Goal: Task Accomplishment & Management: Manage account settings

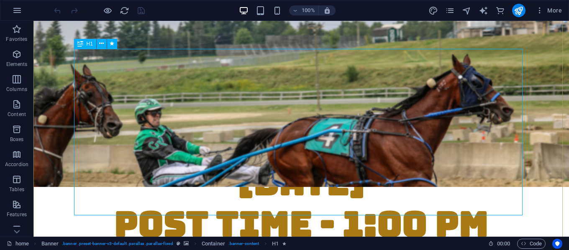
scroll to position [125, 0]
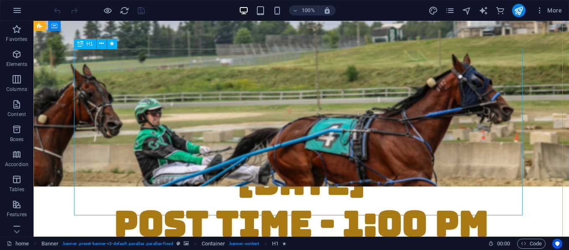
click at [363, 120] on div "NEXT RACE DATE: [DATE] POST TIME - 1:00 PM" at bounding box center [301, 203] width 448 height 167
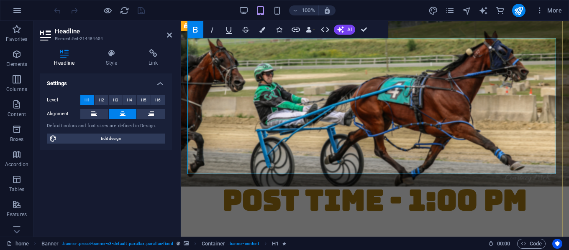
click at [385, 114] on strong "NEXT RACE DATE: [DATE] POST TIME - 1:00 PM" at bounding box center [374, 166] width 304 height 105
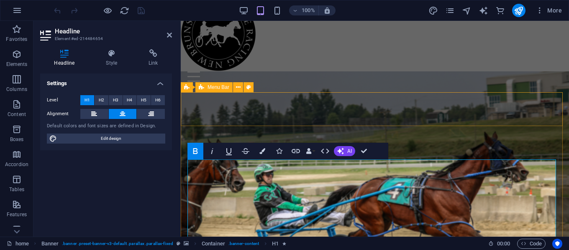
scroll to position [0, 0]
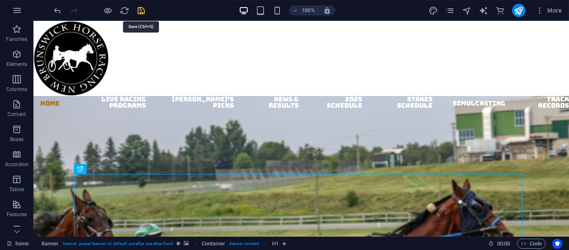
click at [140, 10] on icon "save" at bounding box center [141, 11] width 10 height 10
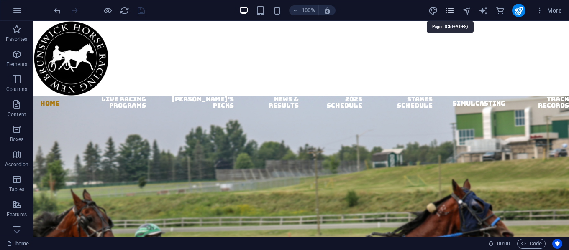
click at [449, 10] on icon "pages" at bounding box center [450, 11] width 10 height 10
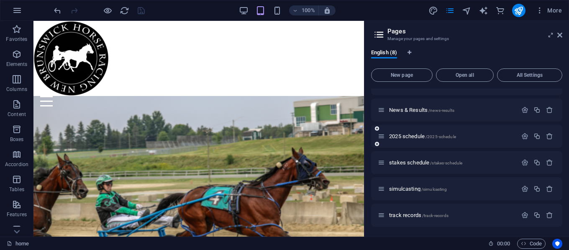
scroll to position [27, 0]
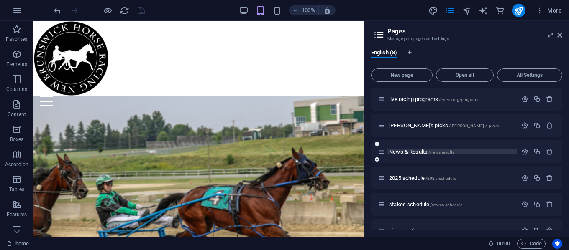
click at [407, 153] on span "News & Results /news-results" at bounding box center [421, 152] width 65 height 6
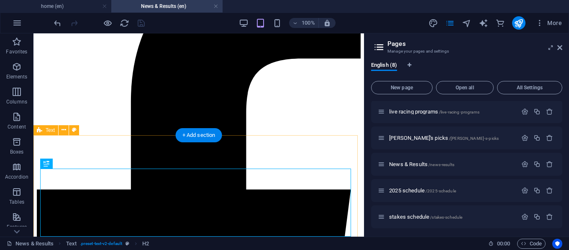
scroll to position [194, 0]
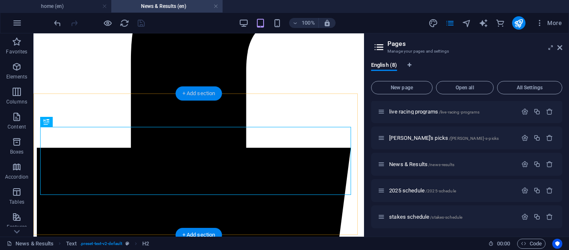
drag, startPoint x: 199, startPoint y: 97, endPoint x: 20, endPoint y: 71, distance: 181.2
click at [199, 97] on div "+ Add section" at bounding box center [199, 94] width 46 height 14
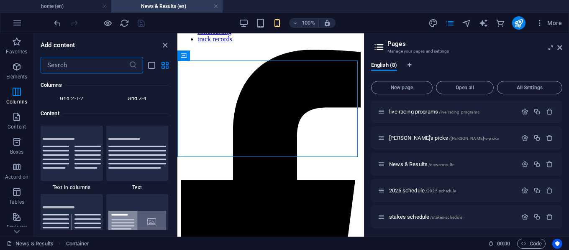
scroll to position [1421, 0]
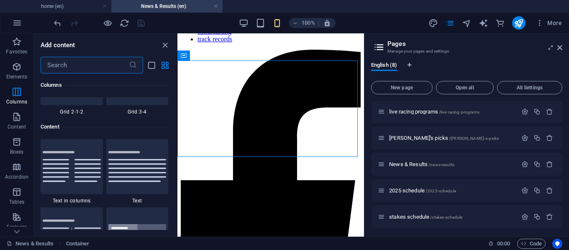
click at [141, 170] on img at bounding box center [137, 166] width 58 height 31
click at [177, 170] on div "Drag here to replace the existing content. Press “Ctrl” if you want to create a…" at bounding box center [270, 135] width 186 height 204
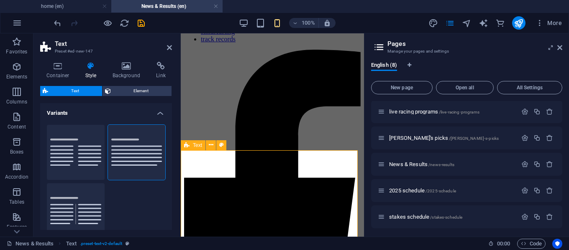
scroll to position [99, 0]
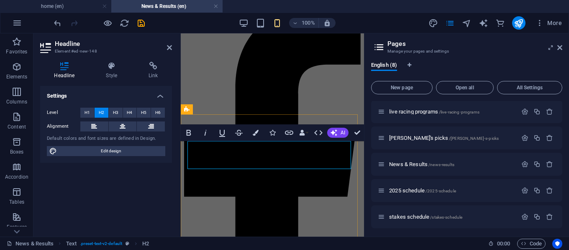
drag, startPoint x: 221, startPoint y: 162, endPoint x: 196, endPoint y: 163, distance: 24.7
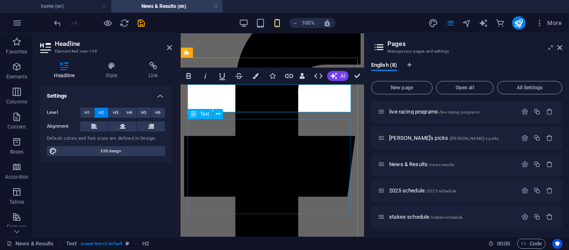
scroll to position [224, 0]
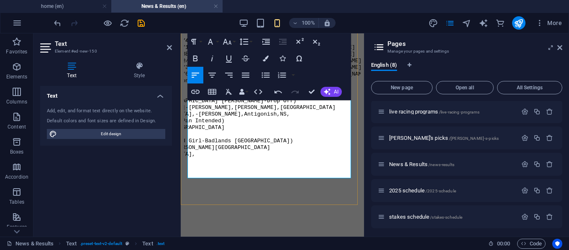
scroll to position [0, 100]
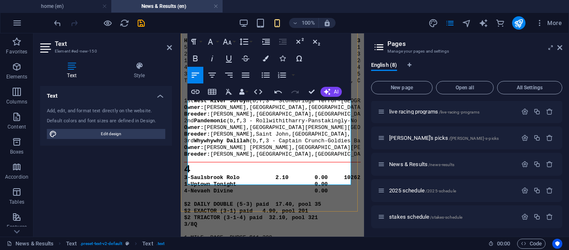
click at [198, 173] on pre "1 3-Bet On The Moon 3.60 3.40 2.10 105 5-Twisted Joke 2.20 2.10 49 1-[PERSON_NA…" at bounding box center [272, 172] width 176 height 1289
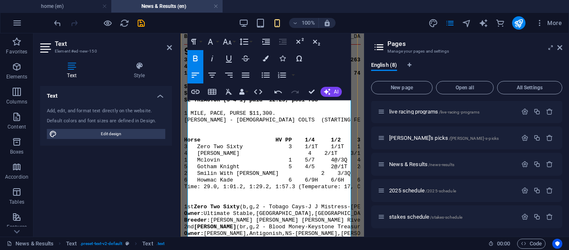
scroll to position [2607, 0]
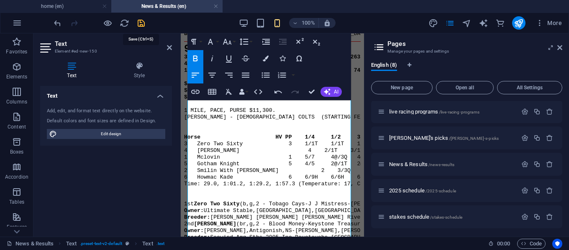
click at [144, 23] on icon "save" at bounding box center [141, 23] width 10 height 10
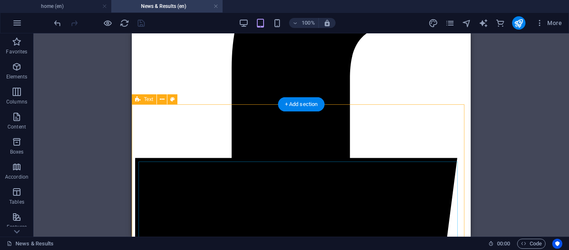
scroll to position [186, 0]
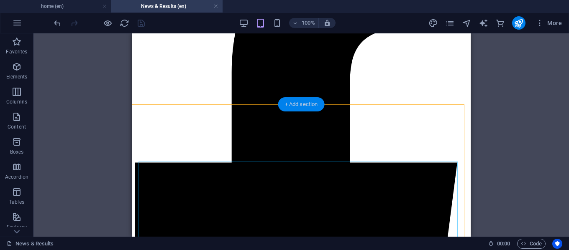
click at [294, 107] on div "+ Add section" at bounding box center [301, 104] width 46 height 14
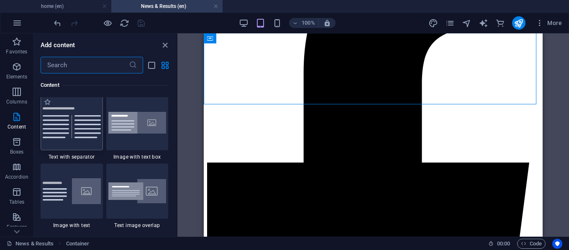
scroll to position [1546, 0]
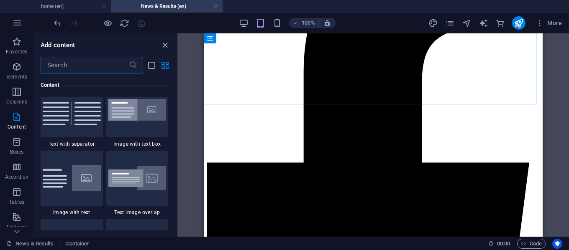
drag, startPoint x: 126, startPoint y: 89, endPoint x: 60, endPoint y: 179, distance: 111.2
click at [60, 179] on img at bounding box center [72, 179] width 58 height 26
click at [177, 179] on div "Drag here to replace the existing content. Press “Ctrl” if you want to create a…" at bounding box center [372, 135] width 391 height 204
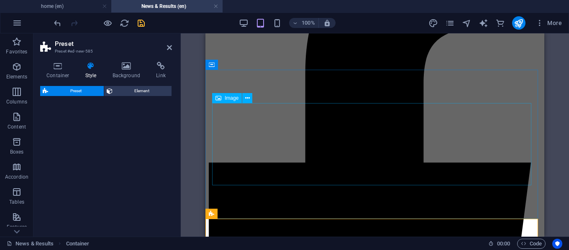
scroll to position [71, 0]
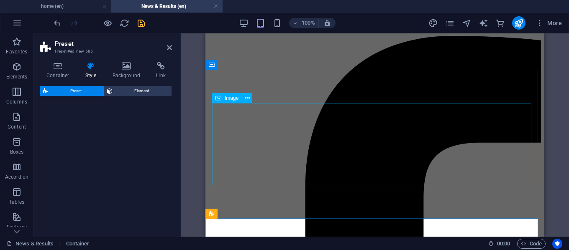
select select "rem"
select select "px"
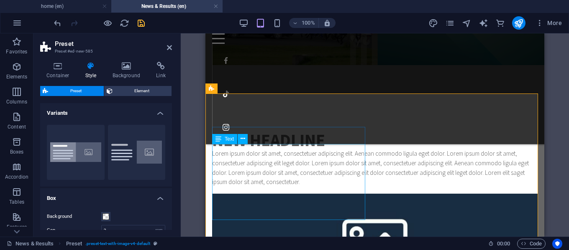
scroll to position [238, 0]
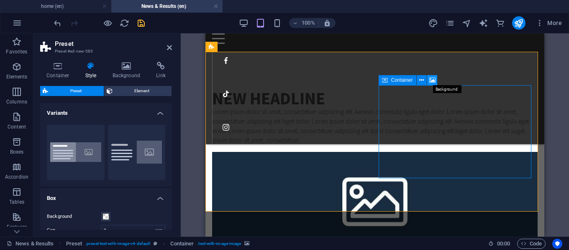
click at [429, 84] on icon at bounding box center [432, 80] width 6 height 9
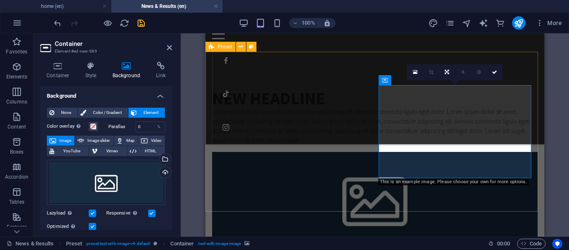
click at [464, 167] on figure at bounding box center [374, 199] width 325 height 94
click at [90, 72] on h4 "Style" at bounding box center [92, 71] width 27 height 18
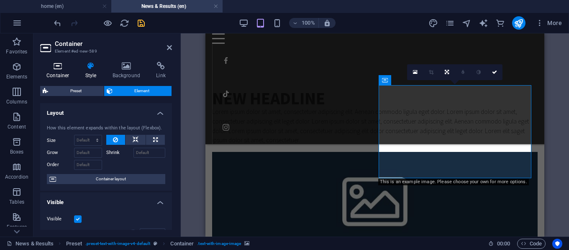
click at [57, 72] on h4 "Container" at bounding box center [59, 71] width 39 height 18
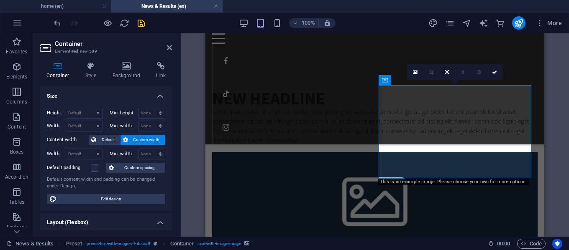
click at [87, 59] on div "Container Style Background Link Size Height Default px rem % vh vw Min. height …" at bounding box center [105, 146] width 145 height 182
click at [92, 72] on h4 "Style" at bounding box center [92, 71] width 27 height 18
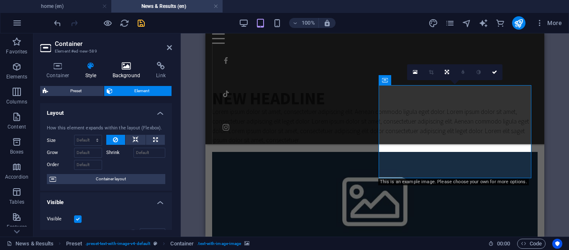
click at [120, 73] on h4 "Background" at bounding box center [128, 71] width 44 height 18
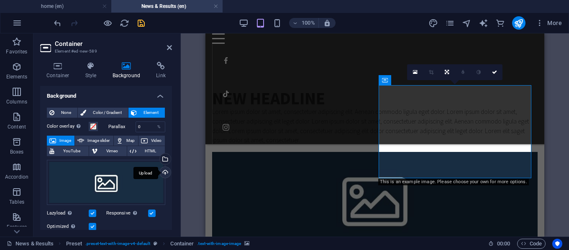
click at [162, 173] on div "Upload" at bounding box center [164, 173] width 13 height 13
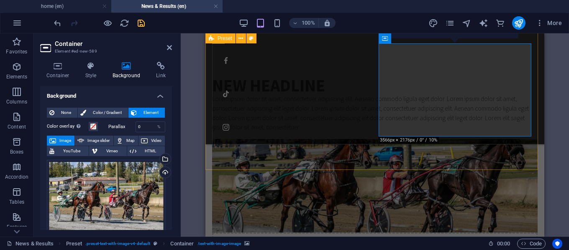
scroll to position [238, 0]
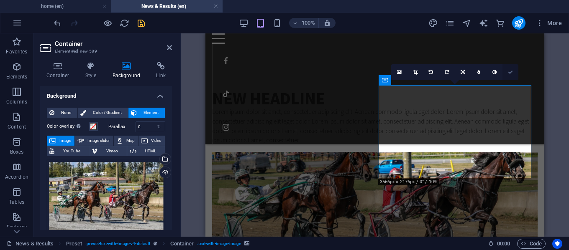
click at [506, 74] on link at bounding box center [510, 72] width 16 height 16
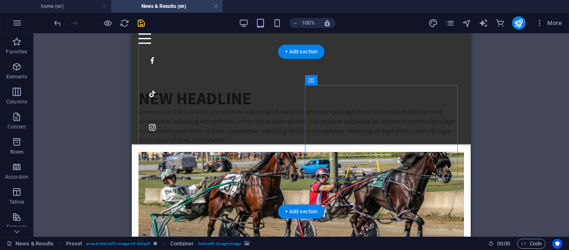
drag, startPoint x: 453, startPoint y: 113, endPoint x: 293, endPoint y: 77, distance: 163.7
drag, startPoint x: 459, startPoint y: 113, endPoint x: 397, endPoint y: 79, distance: 71.1
click at [357, 186] on div "New headline Lorem ipsum dolor sit amet, consectetuer adipiscing elit. Aenean c…" at bounding box center [301, 198] width 339 height 282
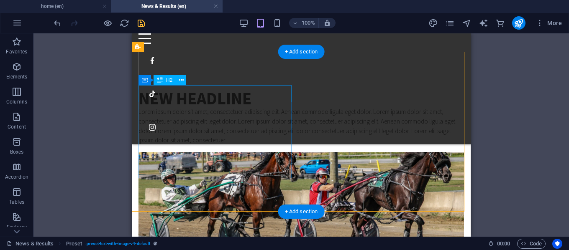
click at [178, 90] on div "New headline" at bounding box center [300, 98] width 325 height 17
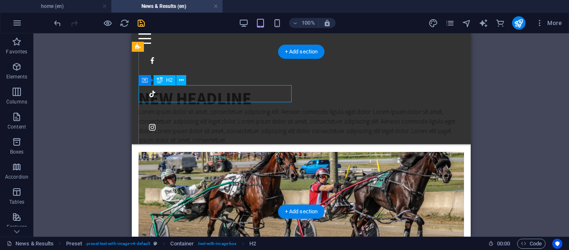
click at [178, 90] on div "New headline" at bounding box center [300, 98] width 325 height 17
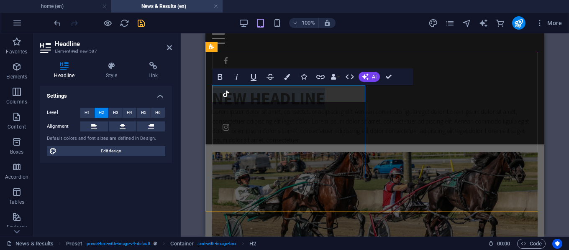
click at [349, 90] on h2 "New headline" at bounding box center [374, 98] width 325 height 17
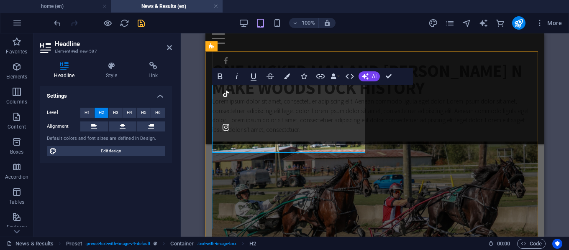
scroll to position [280, 0]
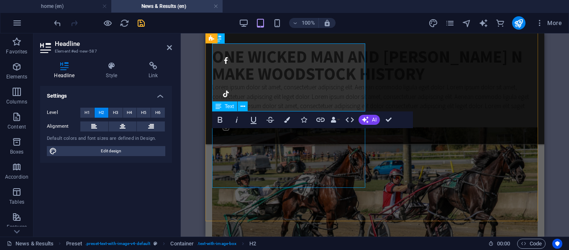
click at [222, 121] on div "Lorem ipsum dolor sit amet, consectetuer adipiscing elit. Aenean commodo ligula…" at bounding box center [374, 102] width 325 height 38
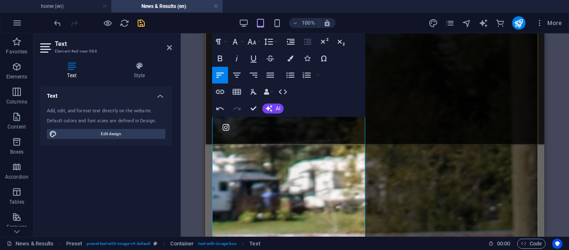
scroll to position [991, 0]
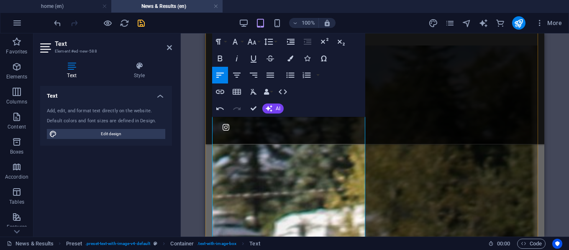
scroll to position [1116, 0]
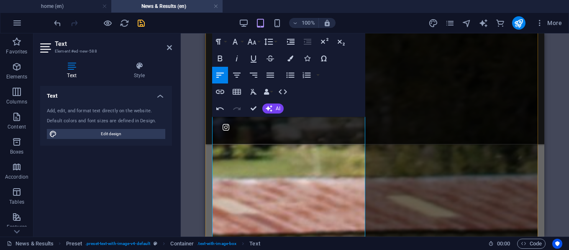
scroll to position [1534, 0]
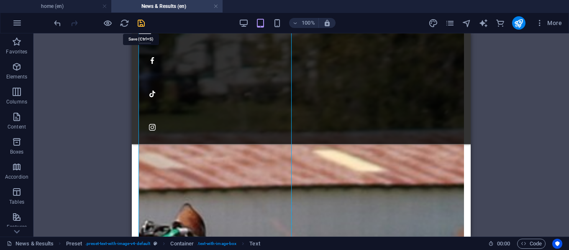
click at [139, 22] on icon "save" at bounding box center [141, 23] width 10 height 10
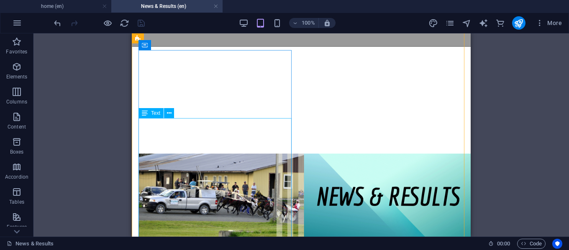
scroll to position [29, 0]
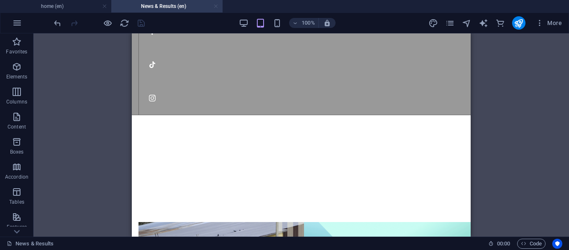
click at [215, 5] on link at bounding box center [215, 7] width 5 height 8
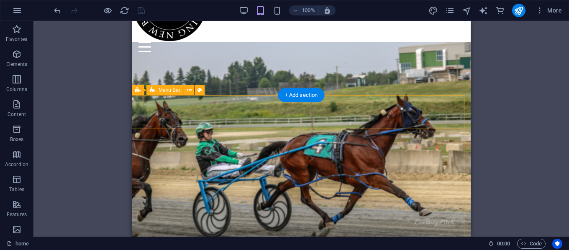
scroll to position [125, 0]
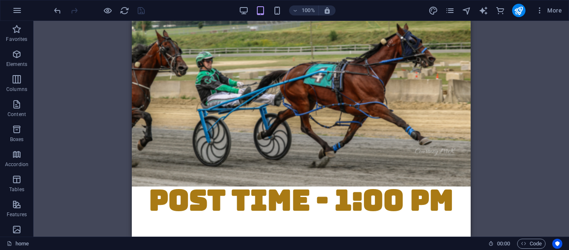
click at [89, 27] on div "Drag here to replace the existing content. Press “Ctrl” if you want to create a…" at bounding box center [300, 129] width 535 height 216
click at [135, 82] on div "NEXT RACE DATE: [DATE] POST TIME - 1:00 PM STANDARDBRED [GEOGRAPHIC_DATA]" at bounding box center [301, 201] width 339 height 238
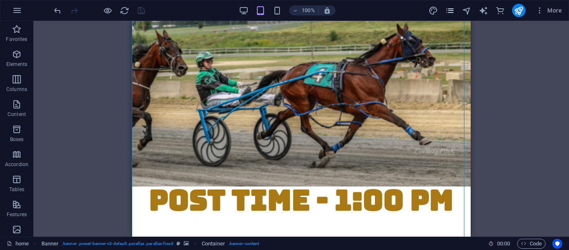
click at [448, 10] on icon "pages" at bounding box center [450, 11] width 10 height 10
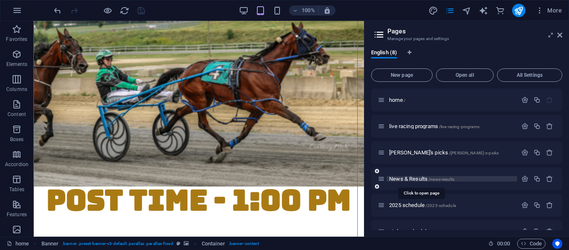
click at [413, 177] on span "News & Results /news-results" at bounding box center [421, 179] width 65 height 6
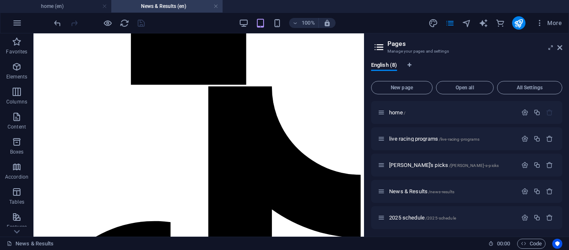
scroll to position [654, 0]
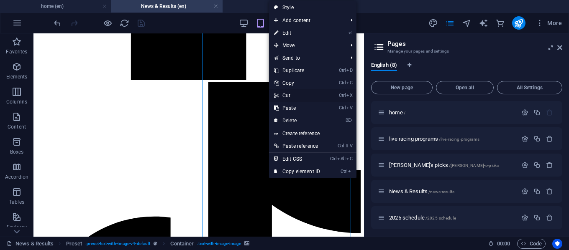
click at [289, 96] on link "Ctrl X Cut" at bounding box center [297, 95] width 56 height 13
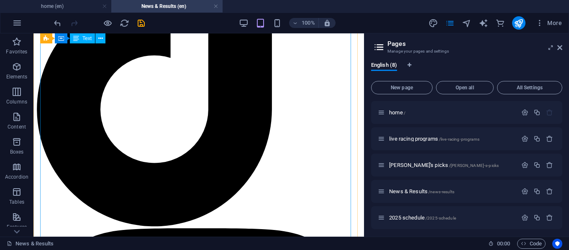
scroll to position [1130, 0]
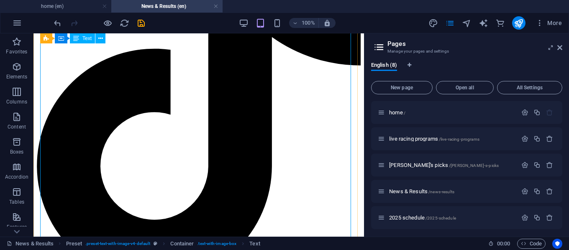
scroll to position [712, 0]
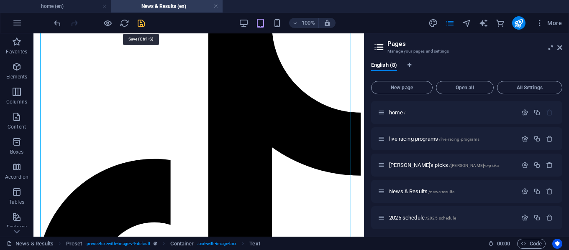
click at [138, 25] on icon "save" at bounding box center [141, 23] width 10 height 10
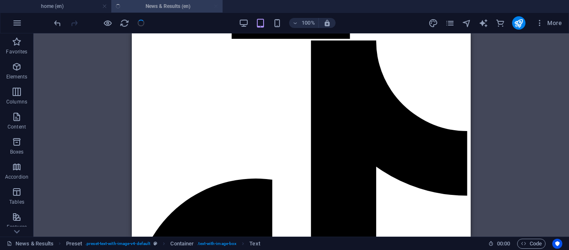
scroll to position [714, 0]
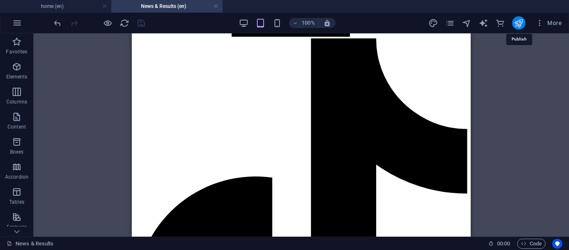
click at [521, 26] on icon "publish" at bounding box center [518, 23] width 10 height 10
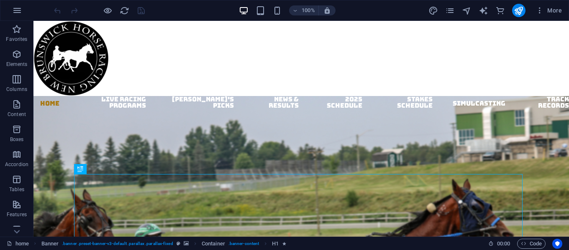
click at [458, 8] on div "More" at bounding box center [496, 10] width 137 height 13
click at [449, 11] on icon "pages" at bounding box center [450, 11] width 10 height 10
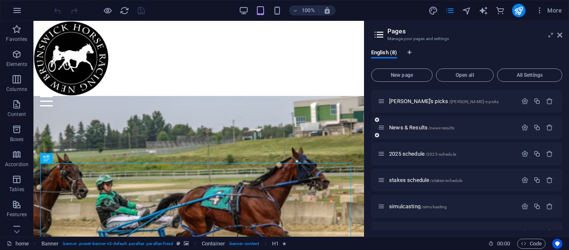
scroll to position [69, 0]
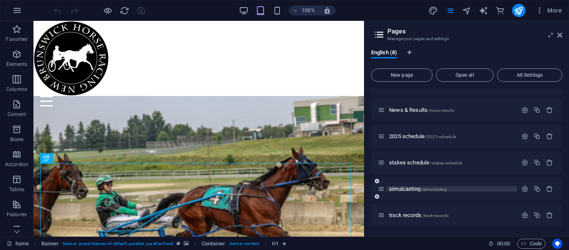
click at [398, 191] on span "simulcasting /simulcasting" at bounding box center [418, 189] width 58 height 6
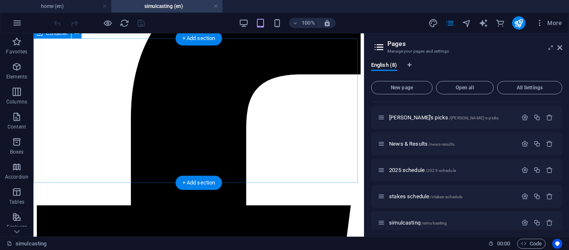
scroll to position [209, 0]
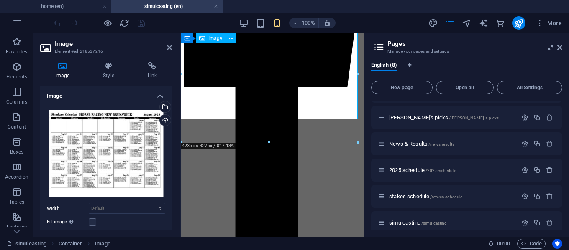
scroll to position [149, 0]
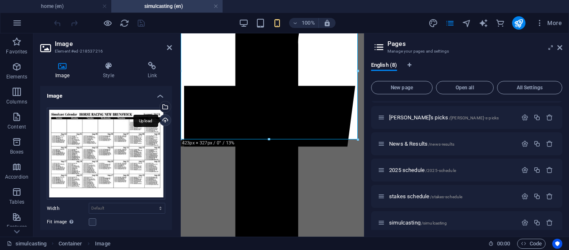
click at [163, 119] on div "Upload" at bounding box center [164, 121] width 13 height 13
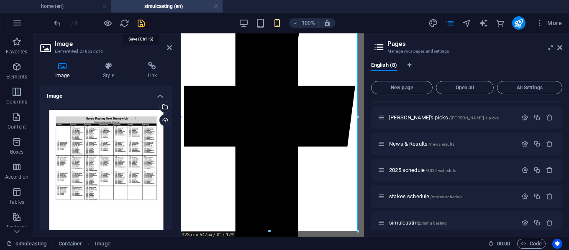
click at [142, 24] on icon "save" at bounding box center [141, 23] width 10 height 10
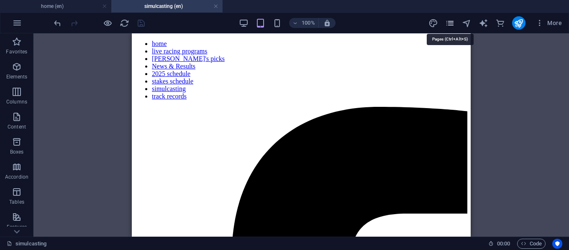
click at [446, 23] on icon "pages" at bounding box center [450, 23] width 10 height 10
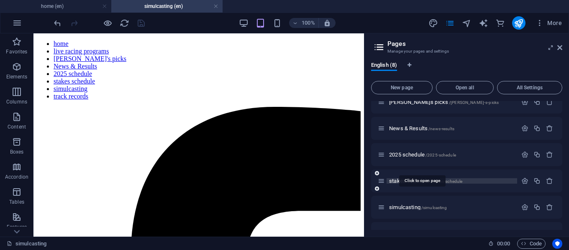
scroll to position [82, 0]
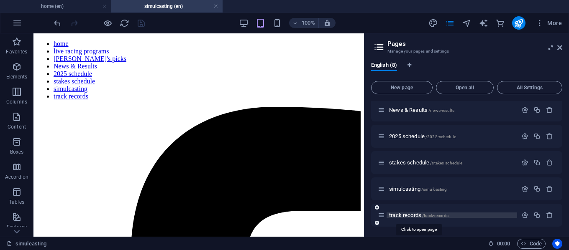
click at [400, 214] on span "track records /track-records" at bounding box center [418, 215] width 59 height 6
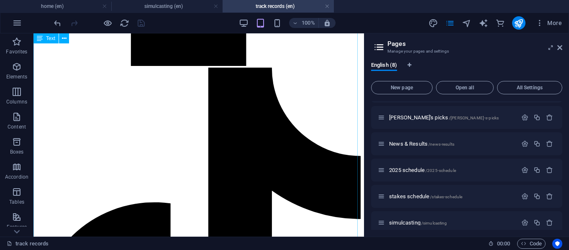
scroll to position [669, 0]
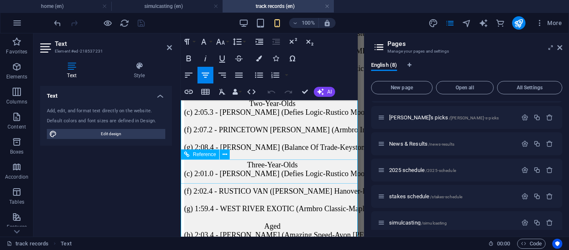
scroll to position [997, 0]
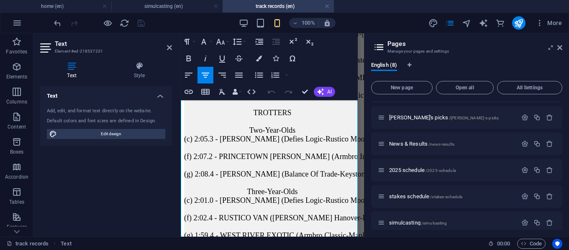
drag, startPoint x: 186, startPoint y: 159, endPoint x: 270, endPoint y: 203, distance: 94.1
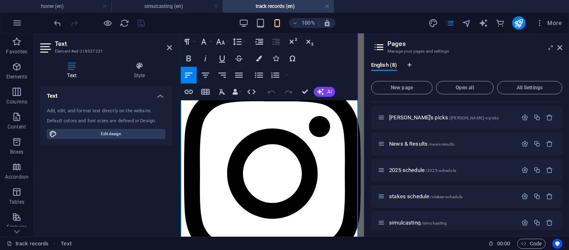
scroll to position [551, 0]
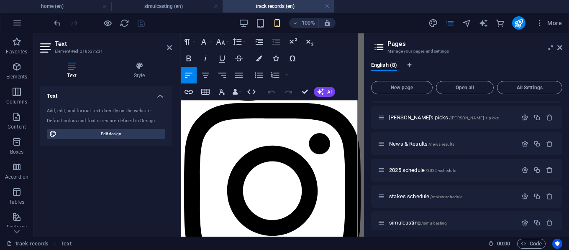
drag, startPoint x: 266, startPoint y: 202, endPoint x: 180, endPoint y: 234, distance: 91.6
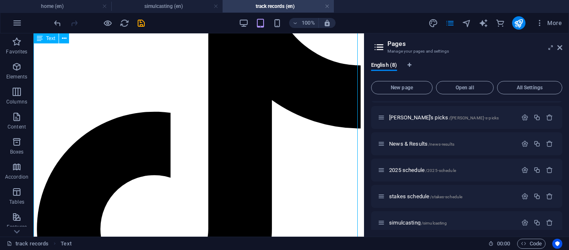
scroll to position [695, 0]
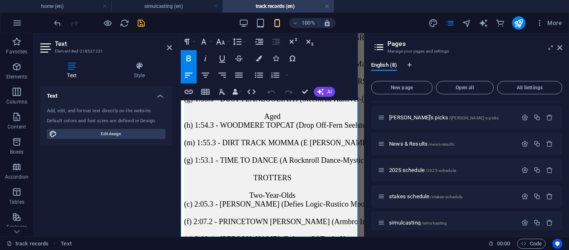
scroll to position [890, 0]
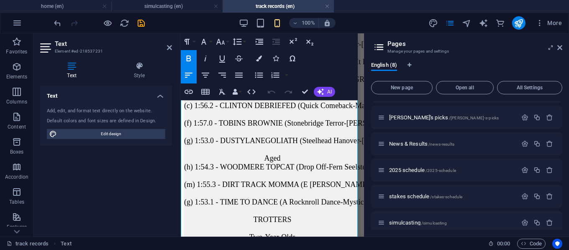
drag, startPoint x: 187, startPoint y: 119, endPoint x: 264, endPoint y: 150, distance: 82.7
click at [201, 72] on icon "button" at bounding box center [205, 75] width 10 height 10
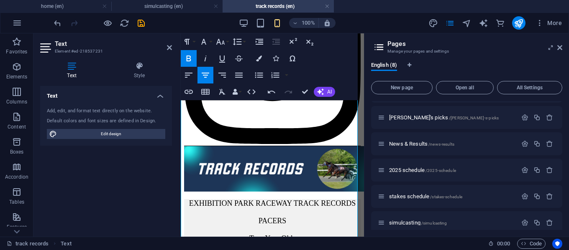
scroll to position [639, 0]
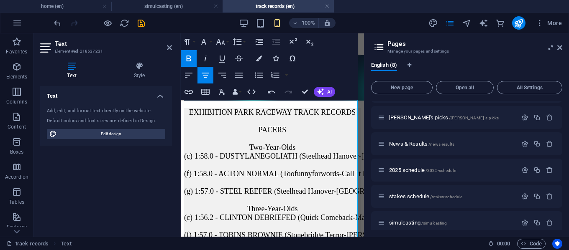
scroll to position [764, 0]
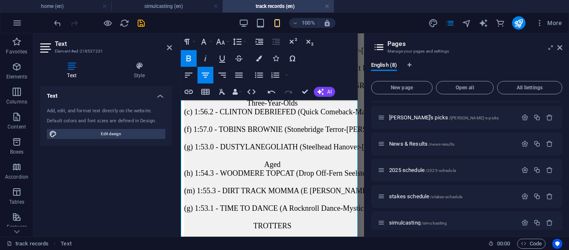
scroll to position [890, 0]
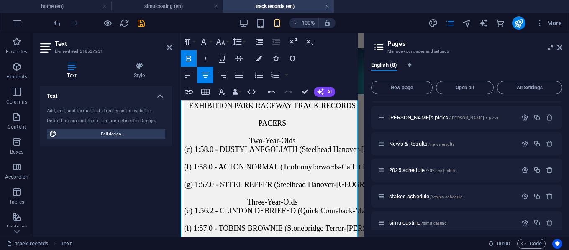
scroll to position [798, 0]
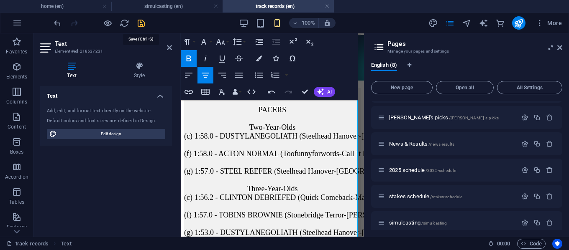
click at [143, 23] on icon "save" at bounding box center [141, 23] width 10 height 10
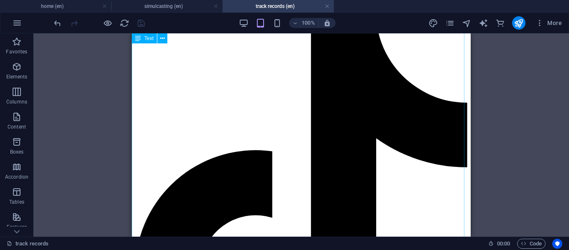
scroll to position [728, 0]
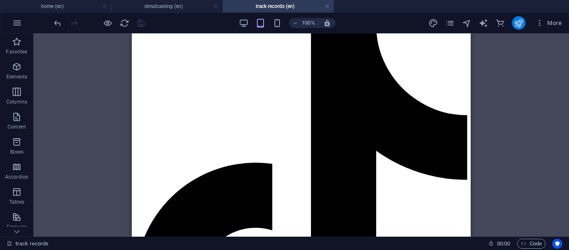
click at [518, 28] on button "publish" at bounding box center [518, 22] width 13 height 13
